Goal: Information Seeking & Learning: Find specific fact

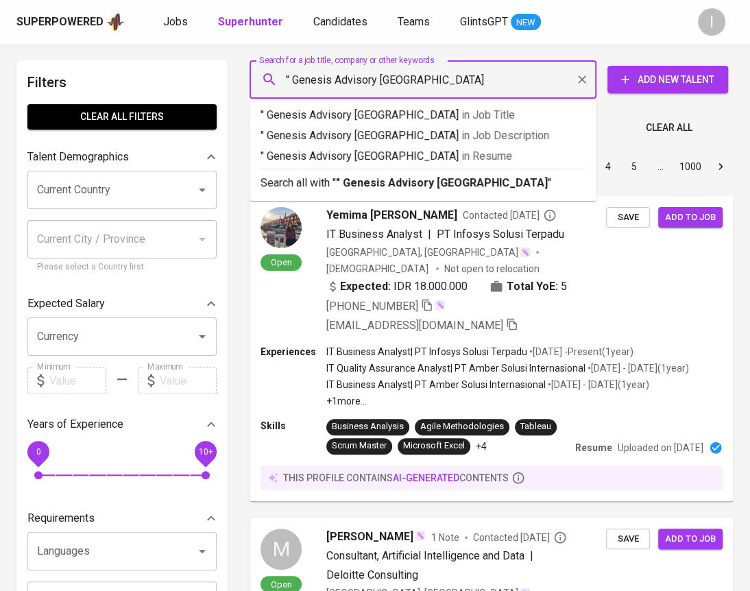
type input "" Genesis Advisory Indonesia""
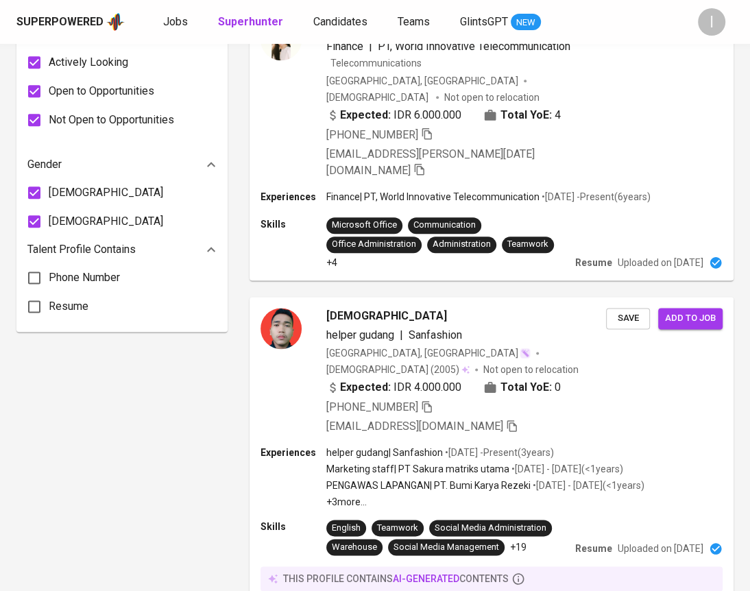
scroll to position [55, 0]
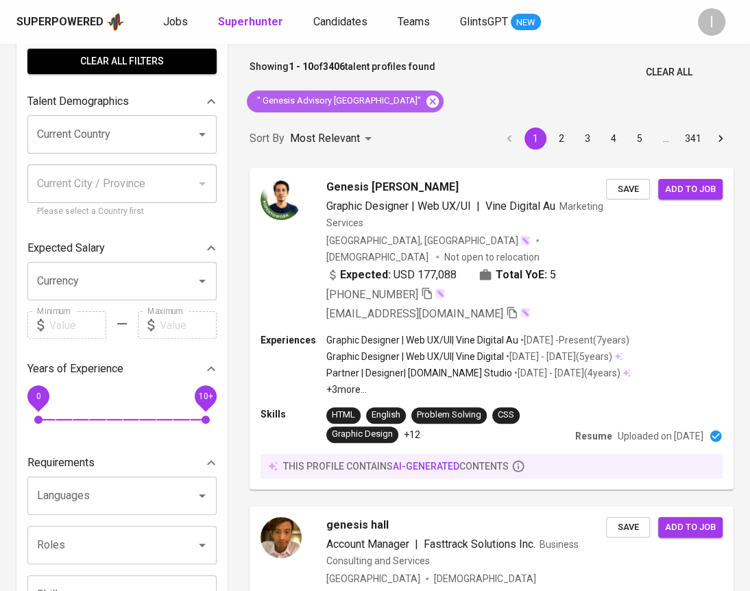
click at [425, 99] on icon at bounding box center [432, 101] width 15 height 15
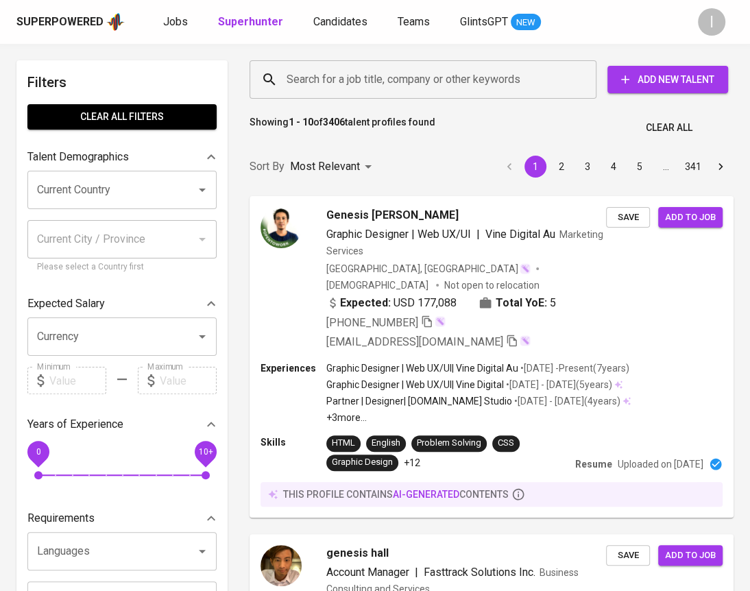
click at [373, 77] on input "Search for a job title, company or other keywords" at bounding box center [426, 79] width 286 height 26
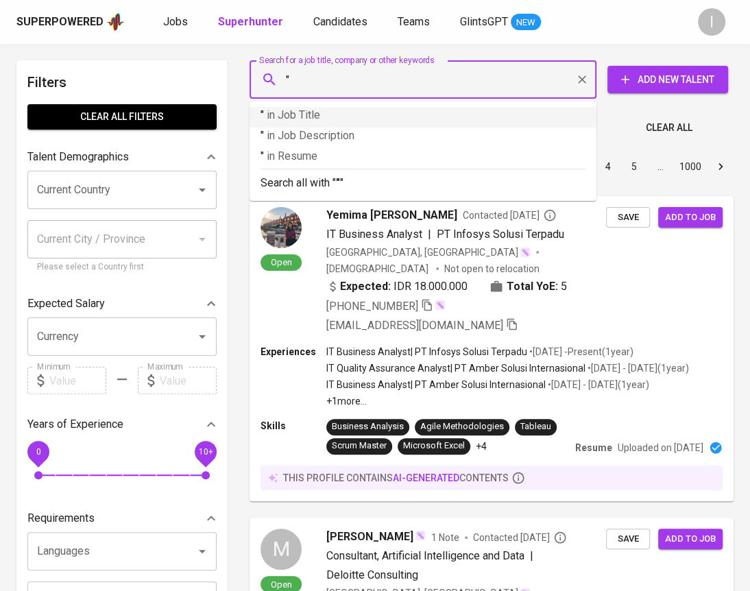
paste input "Johanes Sugiharto"
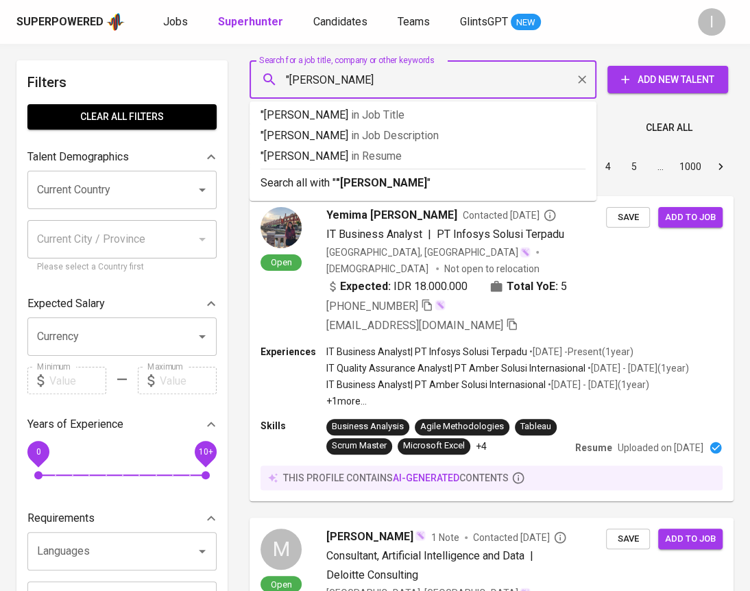
type input ""Johanes Sugiharto""
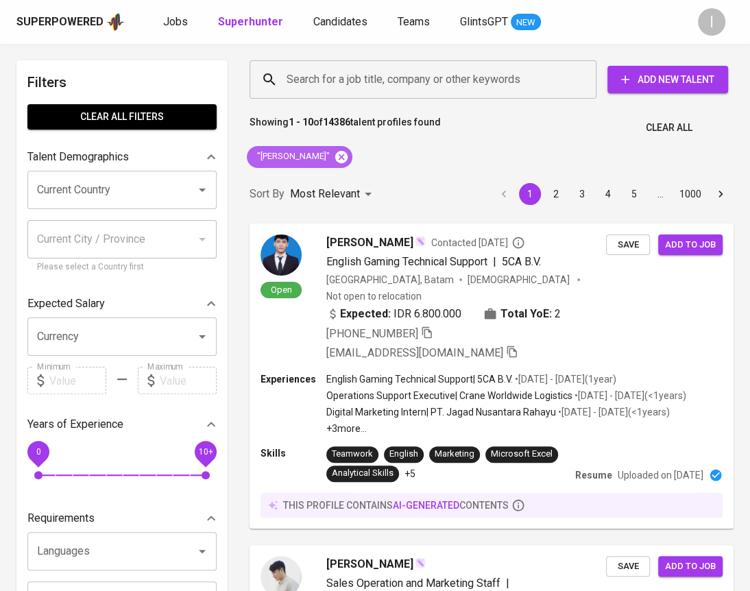
click at [345, 155] on icon at bounding box center [341, 156] width 12 height 12
click at [450, 59] on div "Search for a job title, company or other keywords Search for a job title, compa…" at bounding box center [489, 80] width 484 height 44
click at [451, 63] on div "Search for a job title, company or other keywords" at bounding box center [422, 79] width 347 height 38
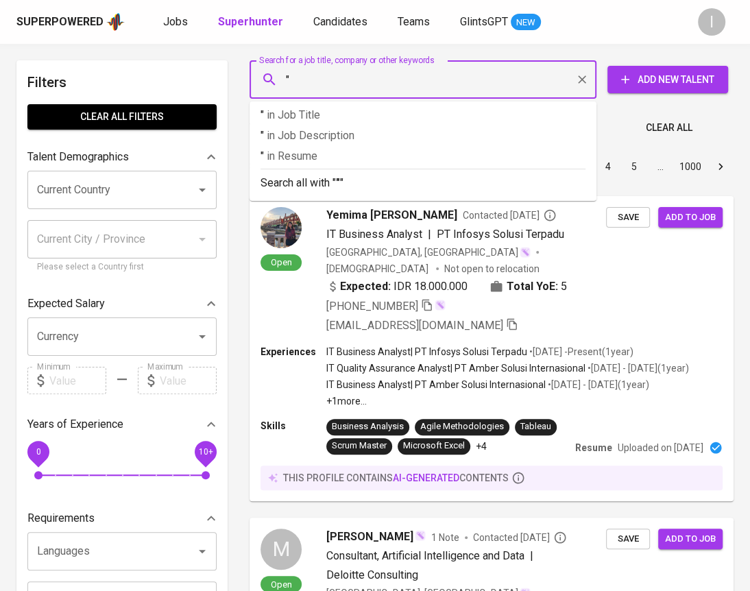
paste input "ZUAM MITRA BERSAUDARA"
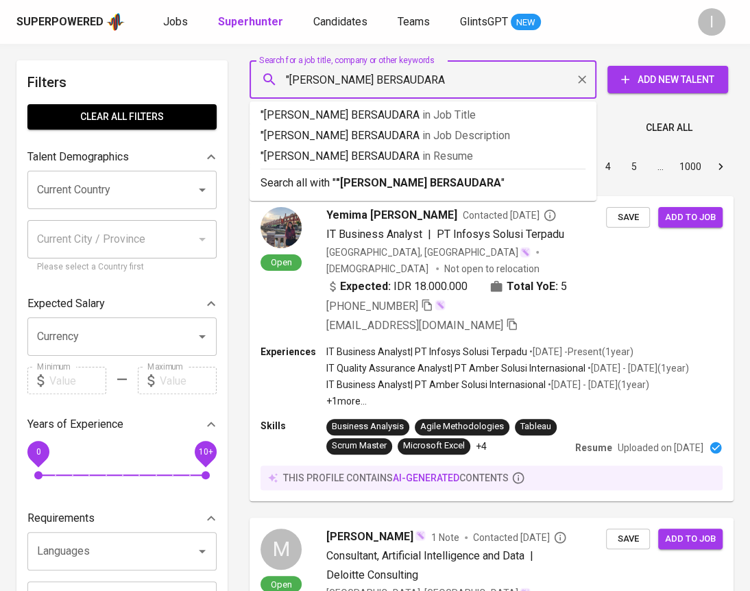
type input ""[PERSON_NAME] BERSAUDARA""
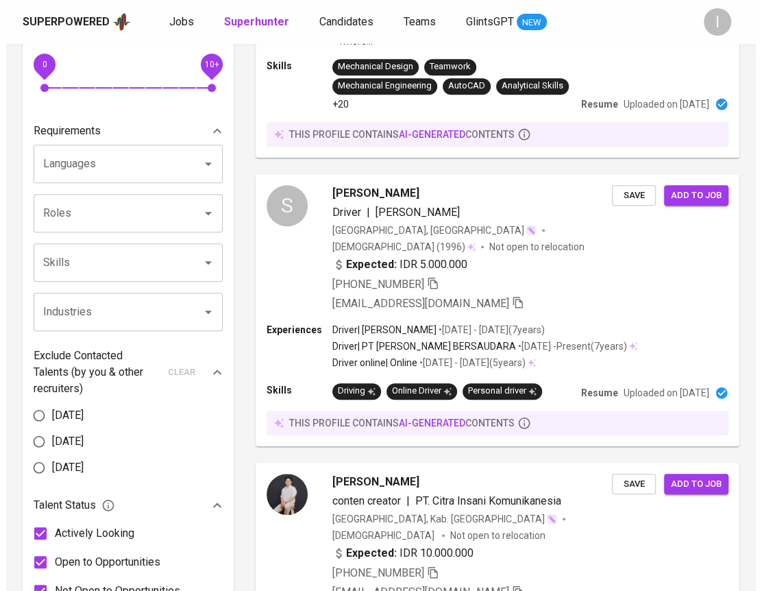
scroll to position [925, 0]
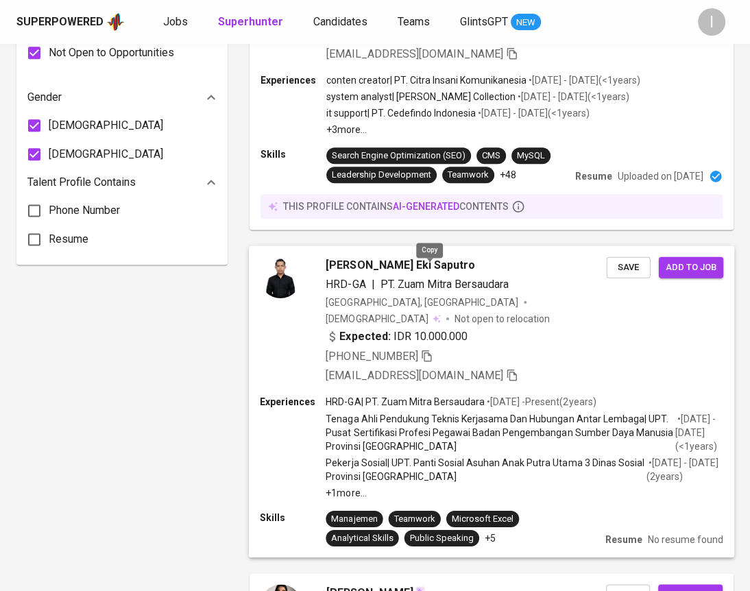
click at [430, 349] on icon "button" at bounding box center [427, 355] width 12 height 12
click at [510, 256] on div "[PERSON_NAME] [PERSON_NAME]" at bounding box center [465, 264] width 280 height 16
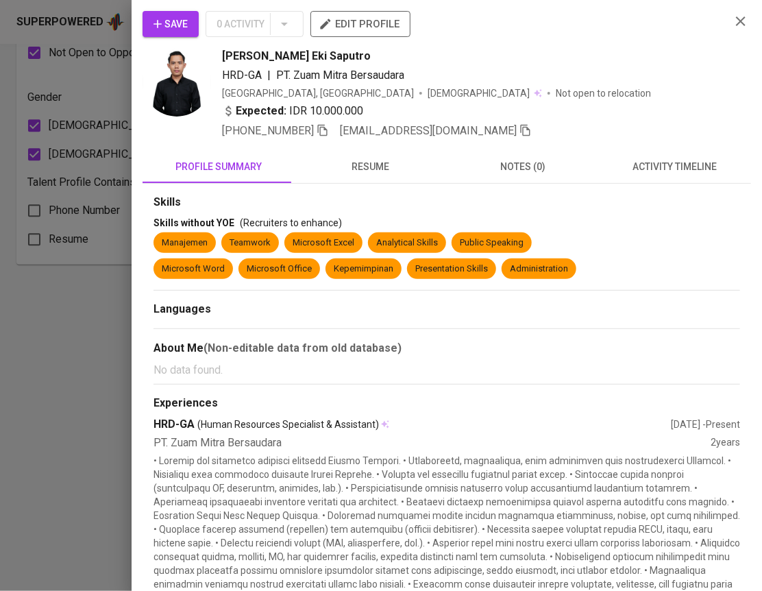
click at [317, 58] on span "[PERSON_NAME] [PERSON_NAME]" at bounding box center [296, 56] width 149 height 16
copy span "[PERSON_NAME] [PERSON_NAME]"
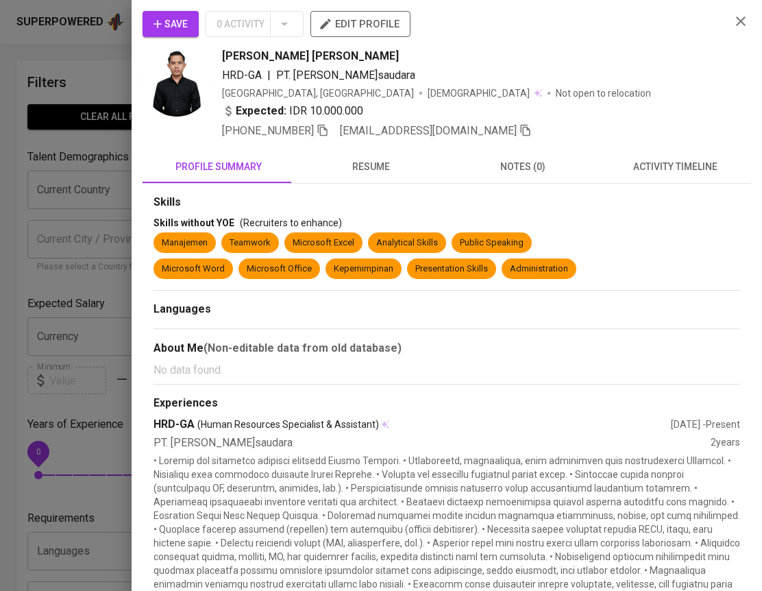
scroll to position [925, 0]
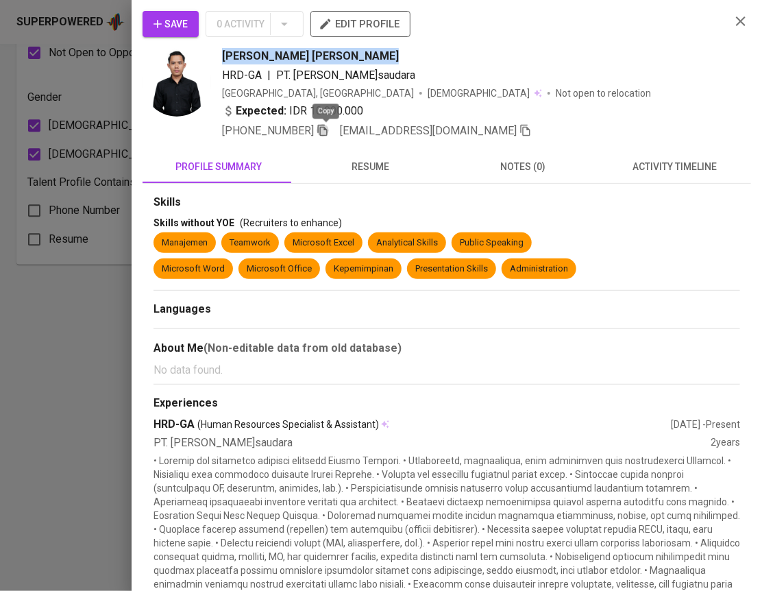
click at [325, 127] on icon "button" at bounding box center [323, 130] width 12 height 12
